Goal: Navigation & Orientation: Find specific page/section

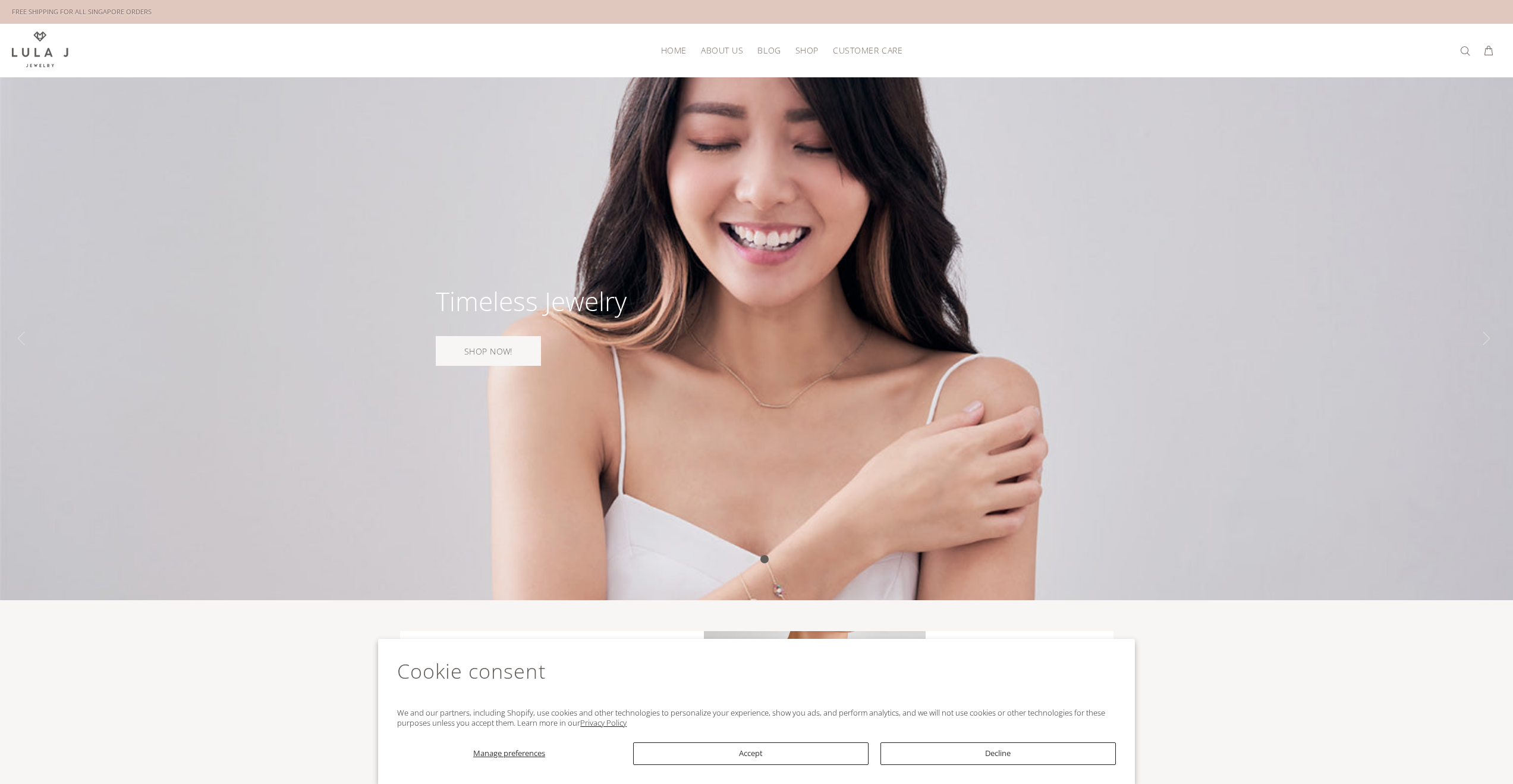
click at [724, 53] on span "ABOUT US" at bounding box center [722, 50] width 42 height 9
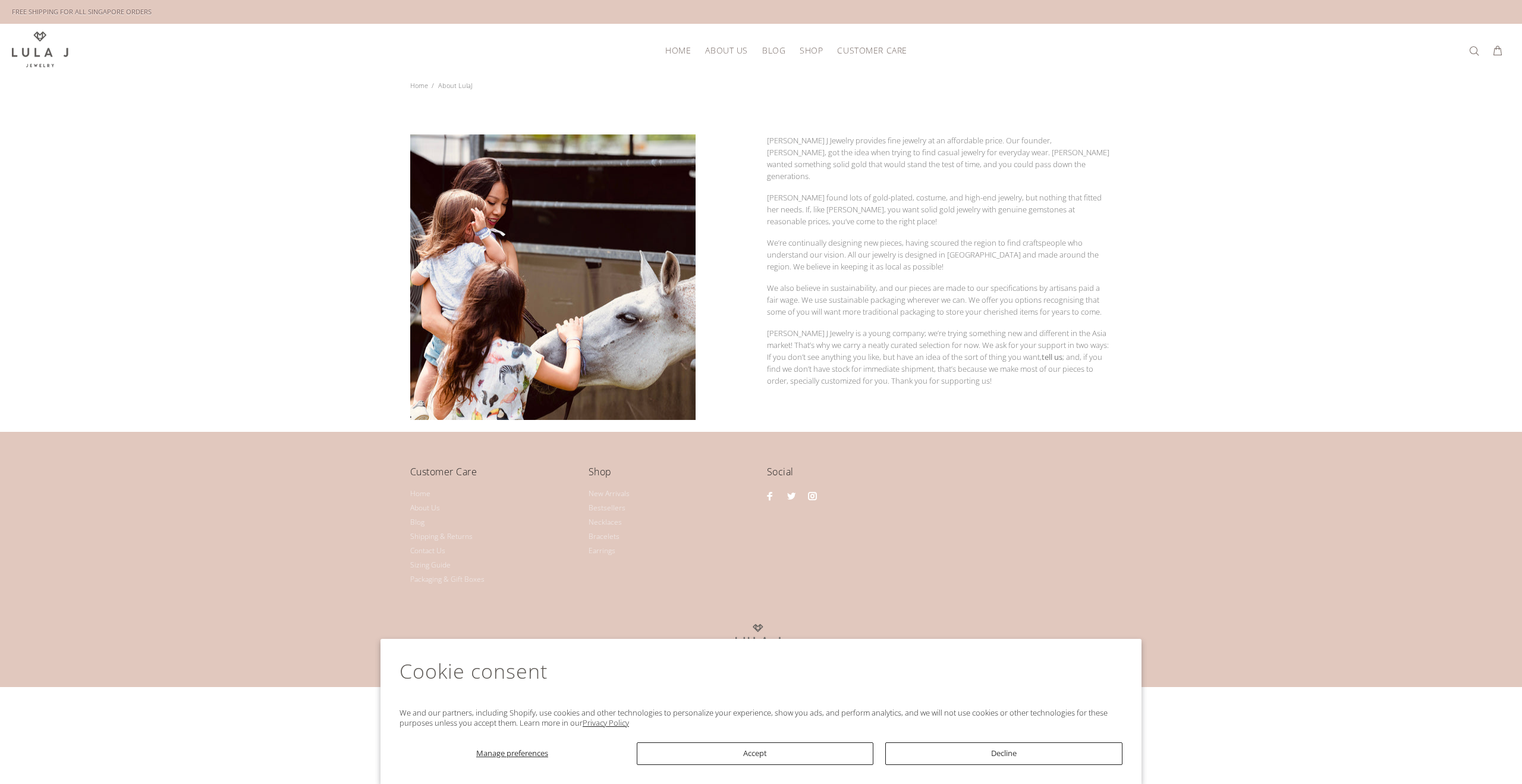
click at [688, 53] on span "HOME" at bounding box center [678, 50] width 26 height 9
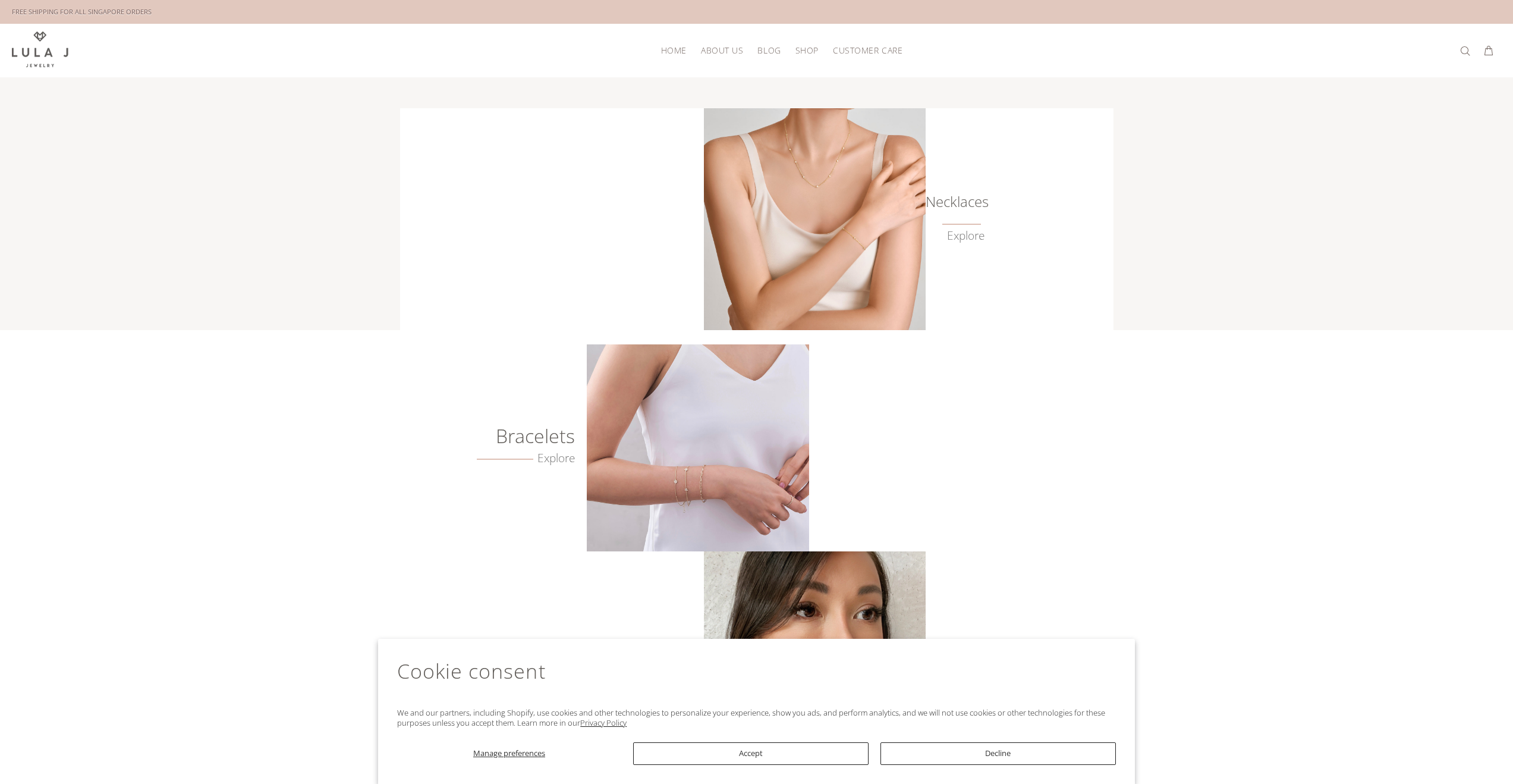
click at [726, 48] on span "ABOUT US" at bounding box center [722, 50] width 42 height 9
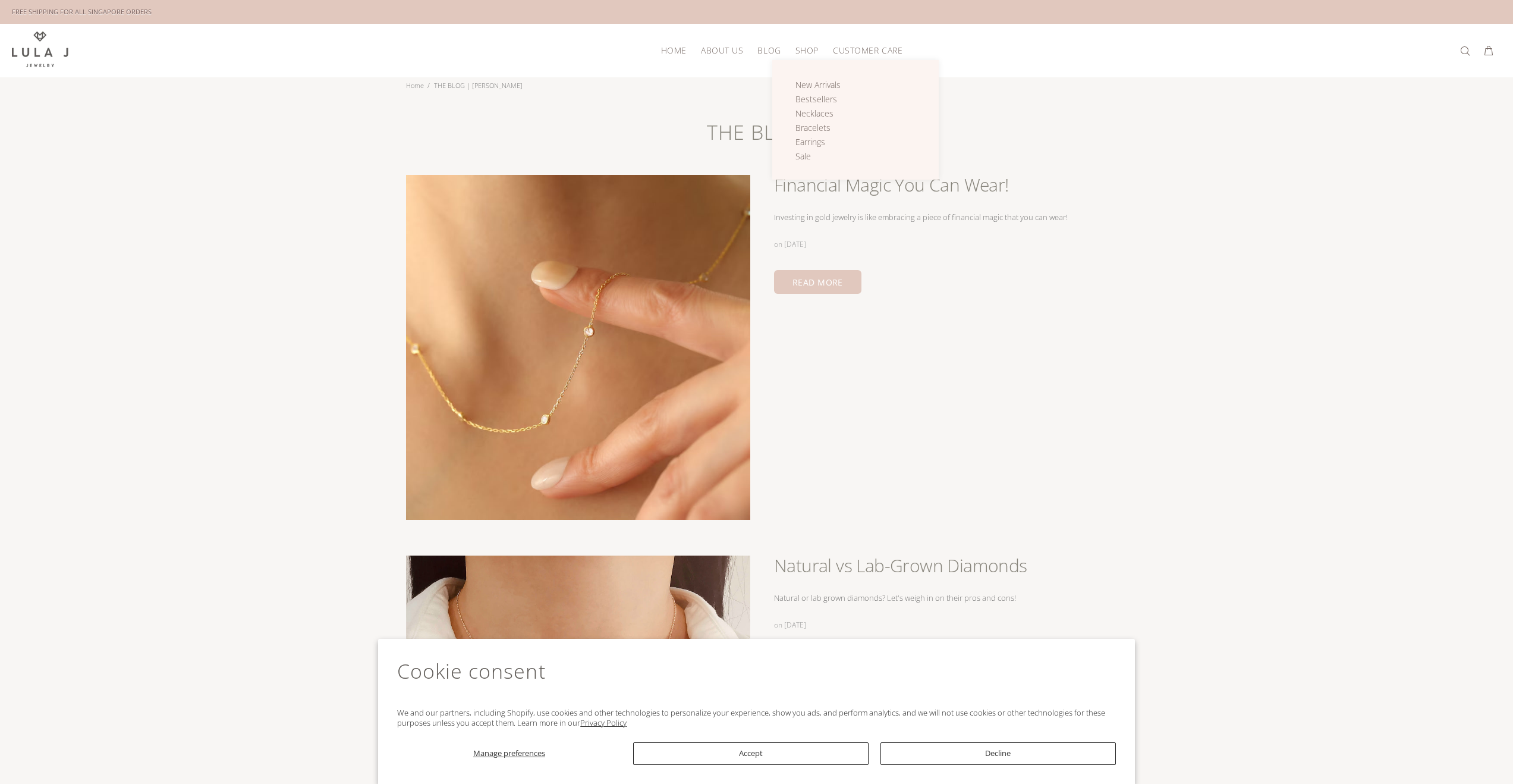
click at [807, 51] on span "SHOP" at bounding box center [808, 50] width 24 height 9
click at [823, 83] on span "New Arrivals" at bounding box center [818, 84] width 45 height 11
